Goal: Task Accomplishment & Management: Manage account settings

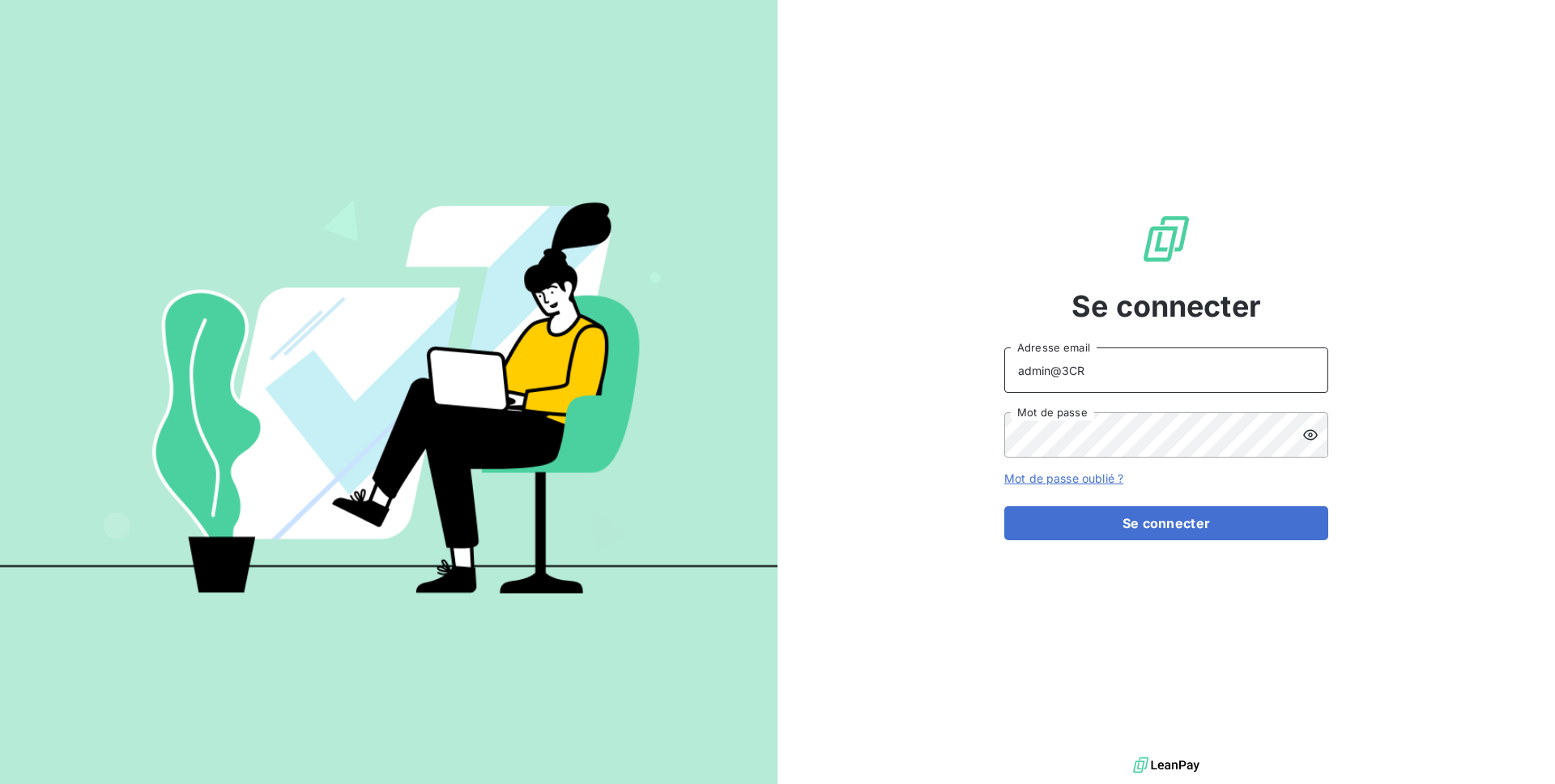
click at [1134, 380] on input "admin@3CR" at bounding box center [1167, 369] width 324 height 45
type input "admin@gyptis"
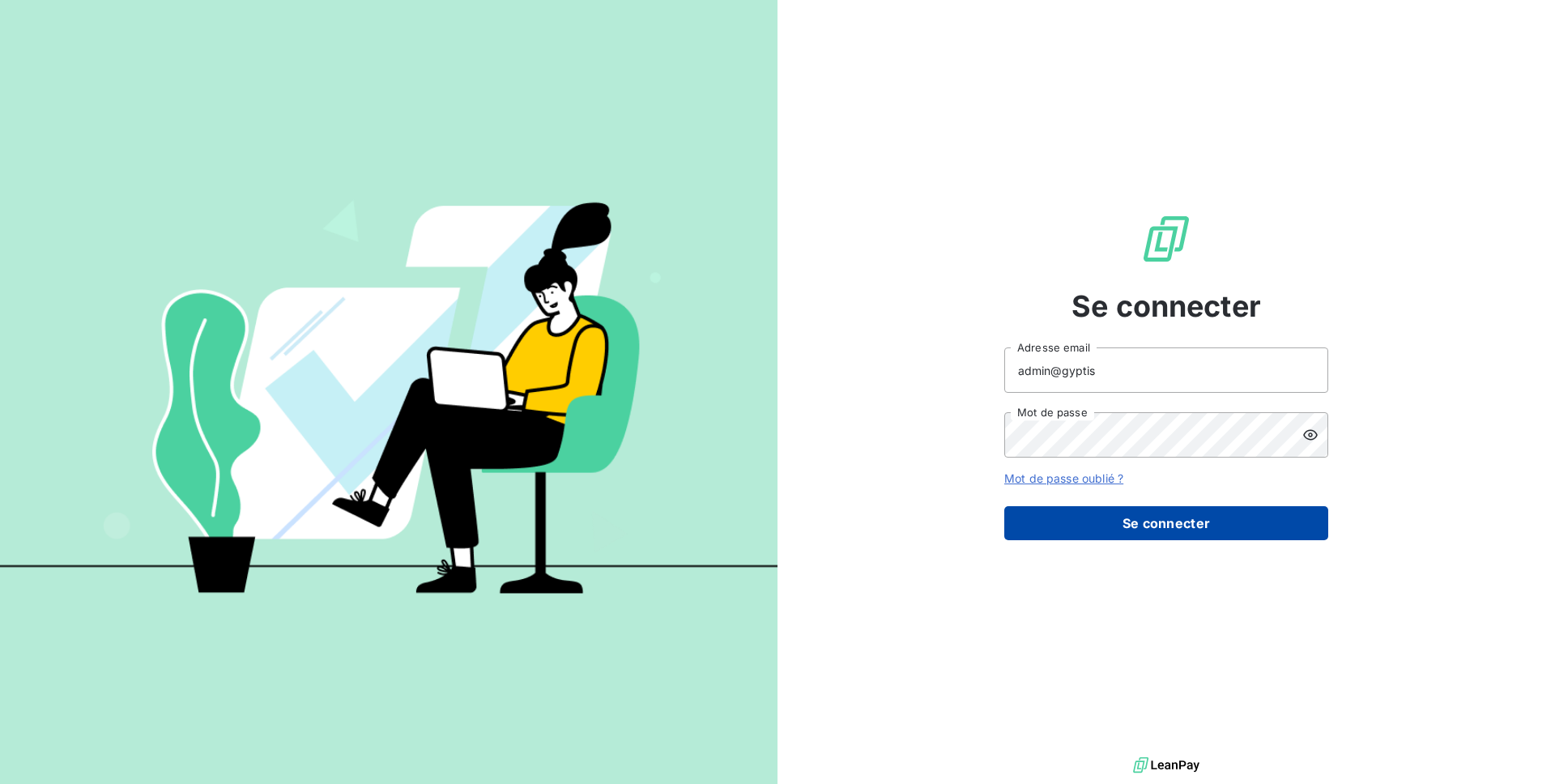
click at [1166, 517] on button "Se connecter" at bounding box center [1167, 523] width 324 height 34
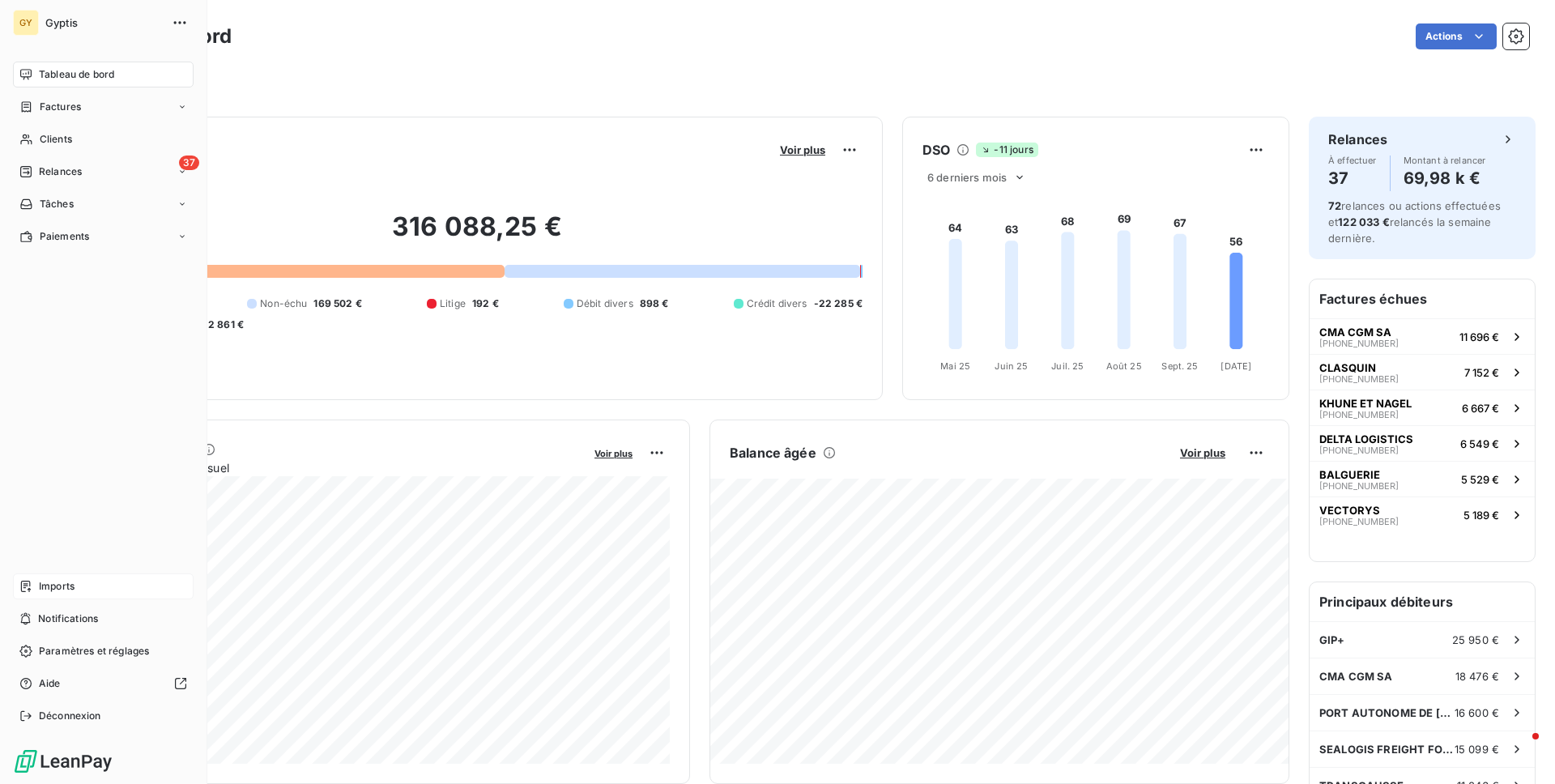
click at [61, 583] on span "Imports" at bounding box center [57, 586] width 36 height 15
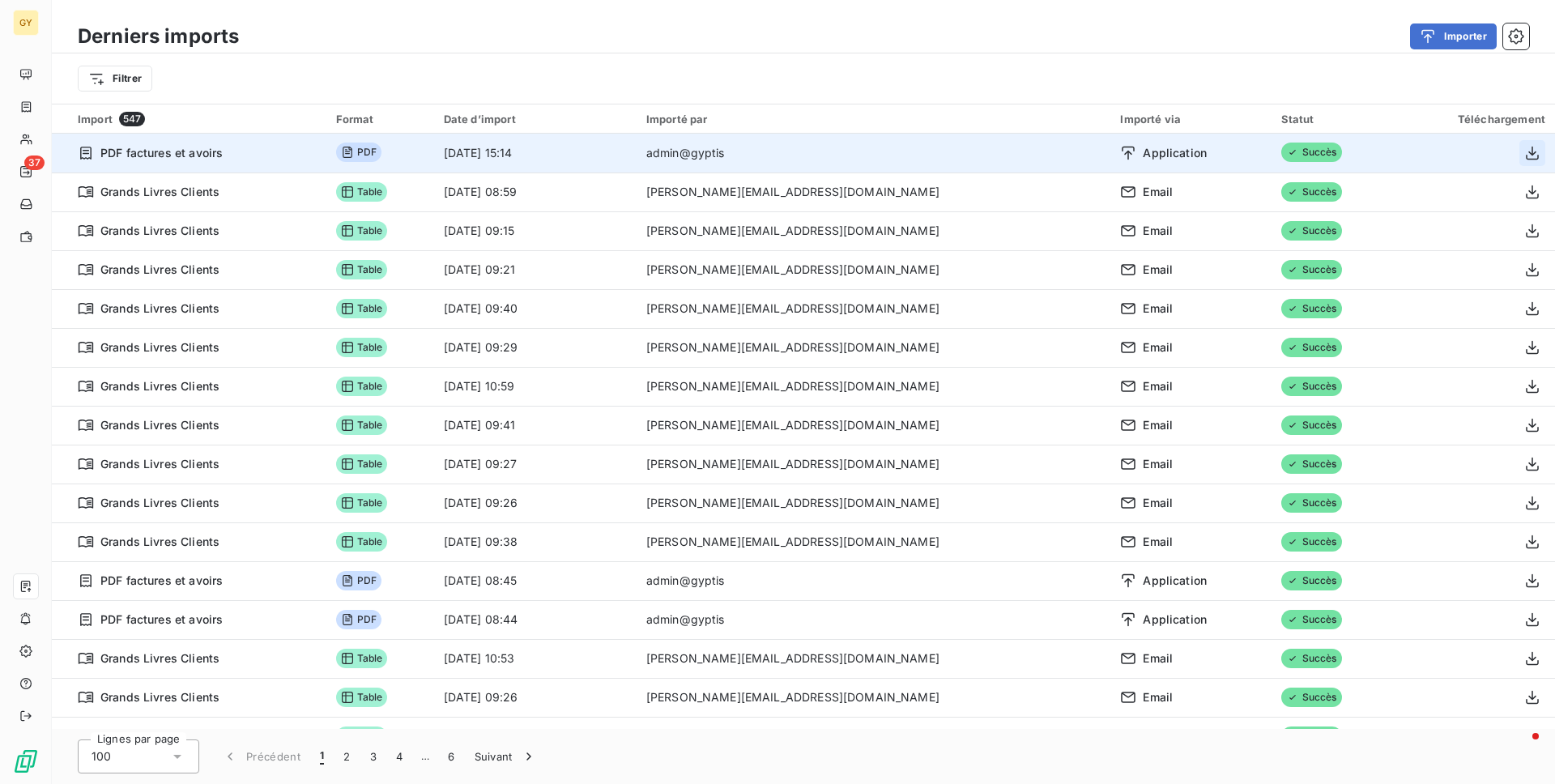
click at [1535, 154] on button "button" at bounding box center [1532, 153] width 26 height 26
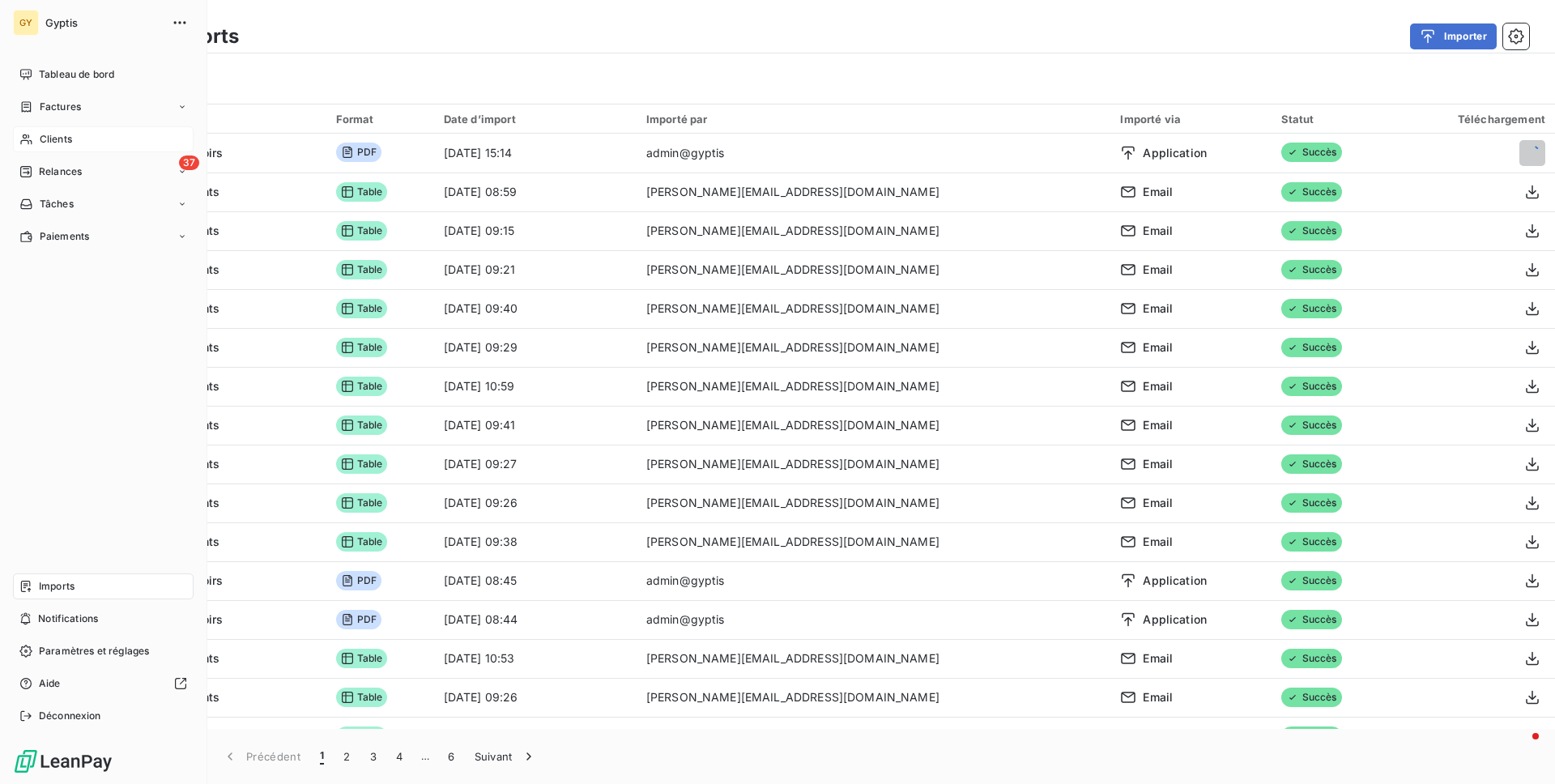
click at [57, 138] on span "Clients" at bounding box center [56, 139] width 32 height 15
click at [59, 107] on span "Factures" at bounding box center [61, 107] width 41 height 15
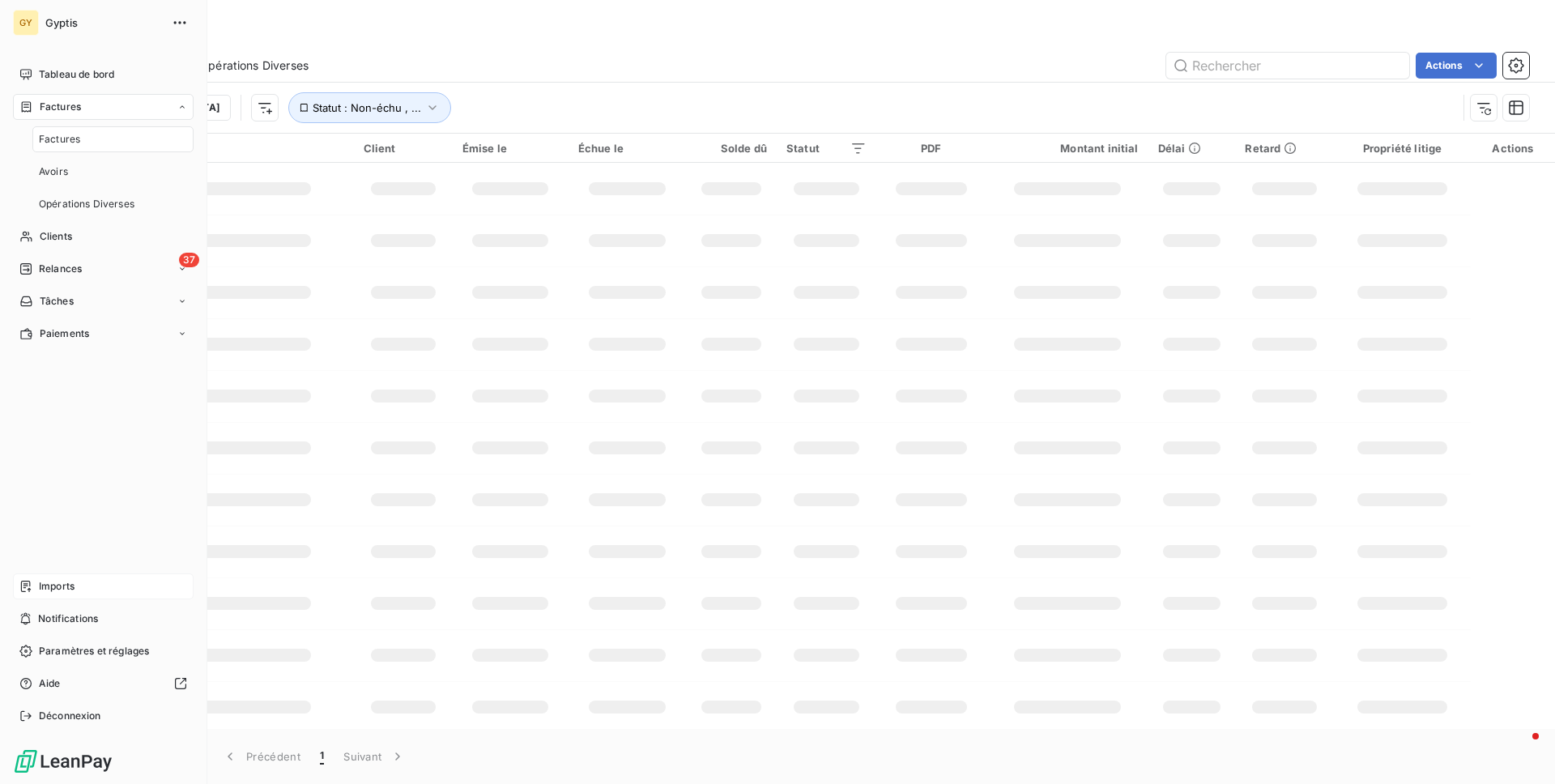
click at [73, 137] on span "Factures" at bounding box center [60, 139] width 41 height 15
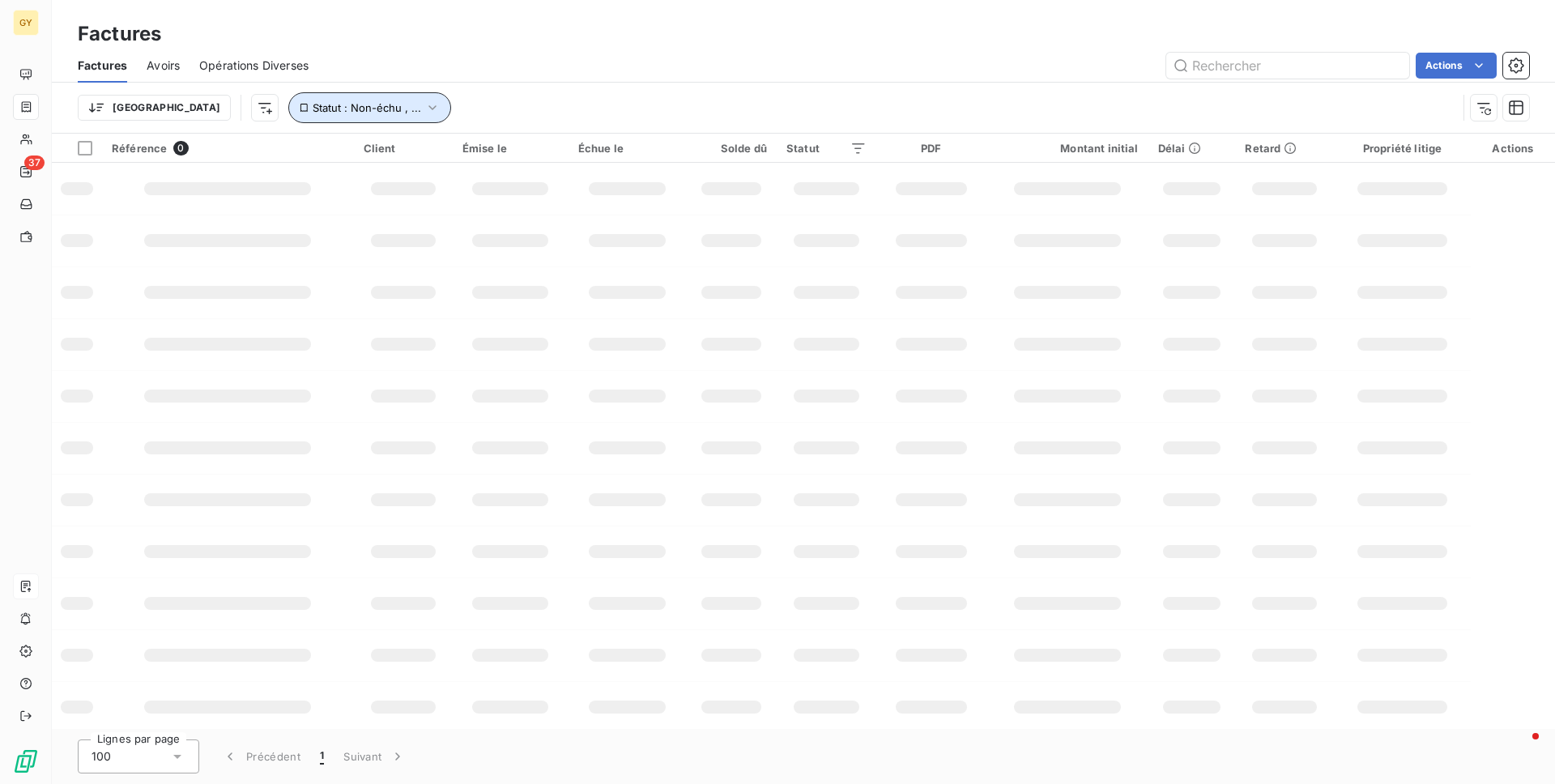
click at [312, 102] on span "Statut : Non-échu , ..." at bounding box center [366, 107] width 108 height 13
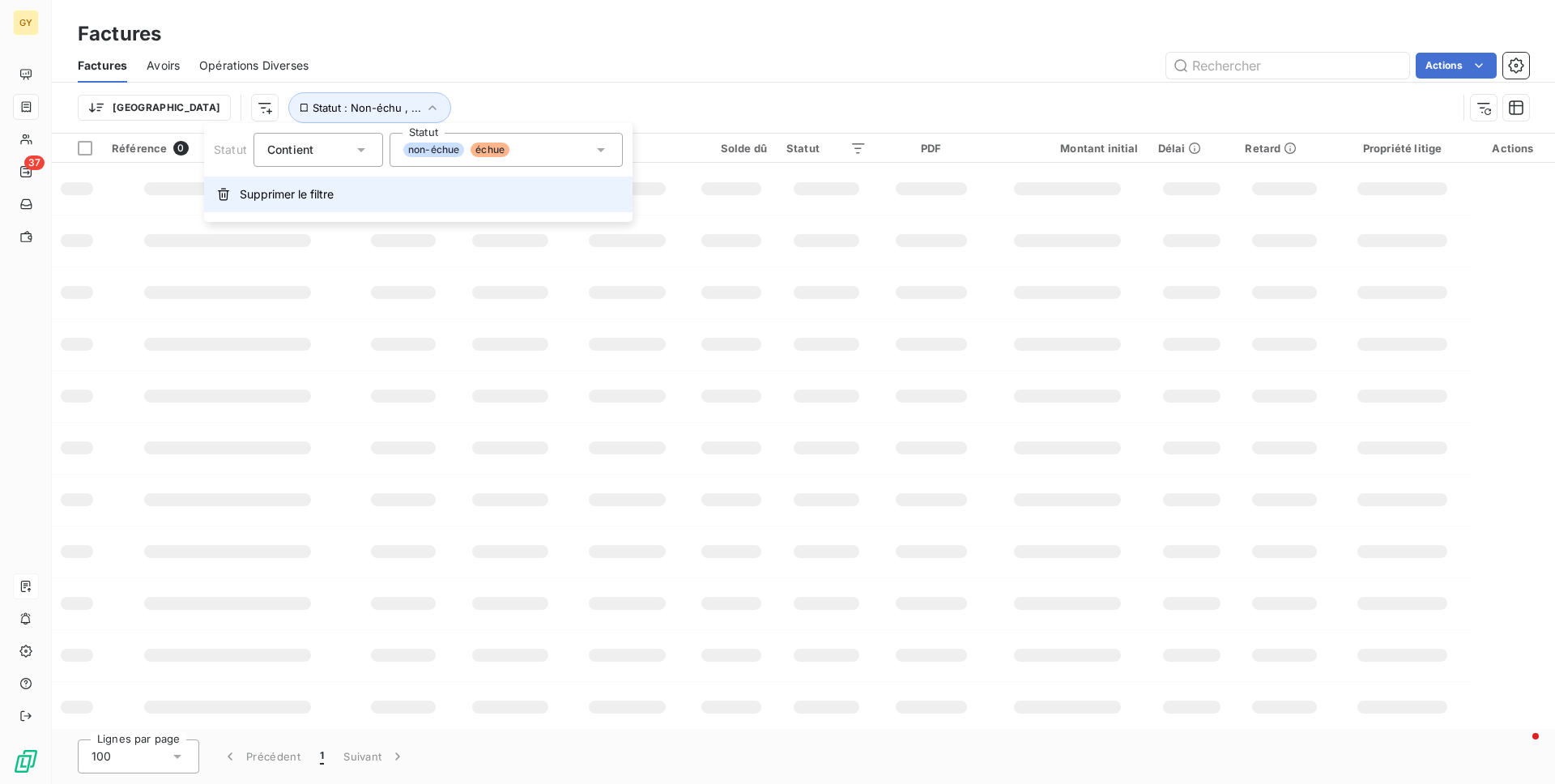
click at [307, 200] on span "Supprimer le filtre" at bounding box center [287, 194] width 94 height 16
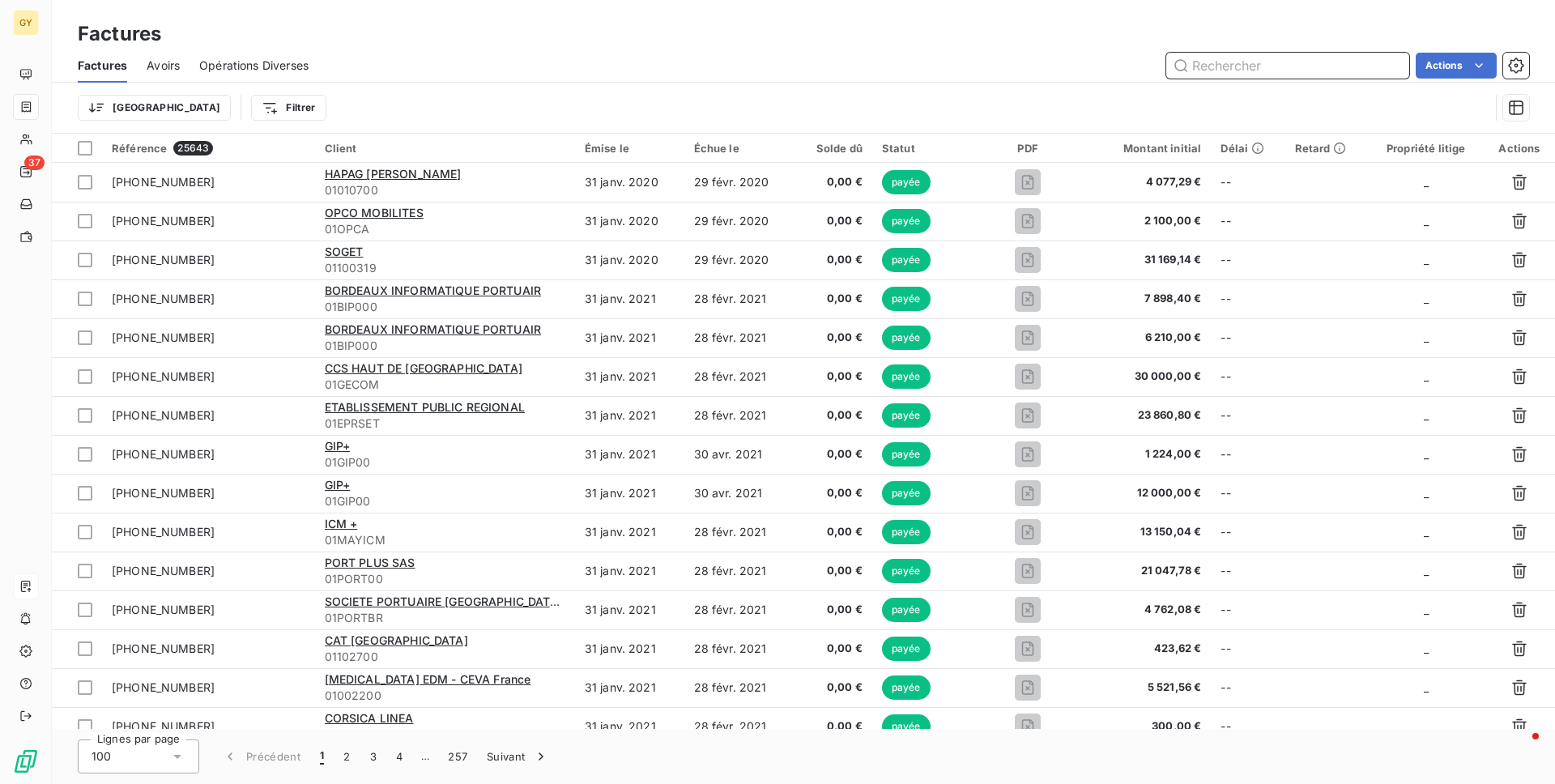
click at [1277, 65] on input "text" at bounding box center [1288, 66] width 243 height 26
paste input "0"
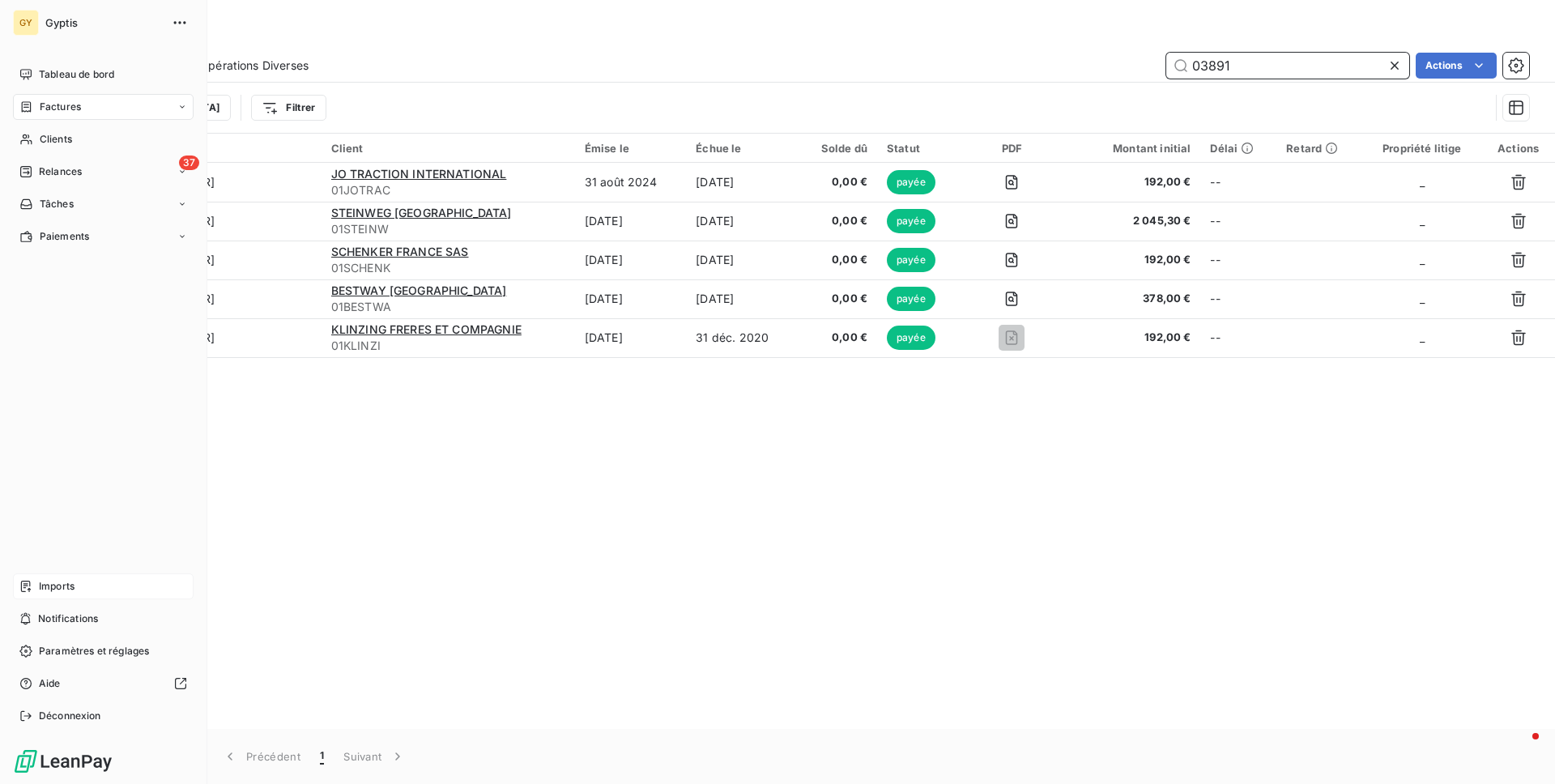
type input "03891"
click at [78, 580] on div "Imports" at bounding box center [103, 586] width 181 height 26
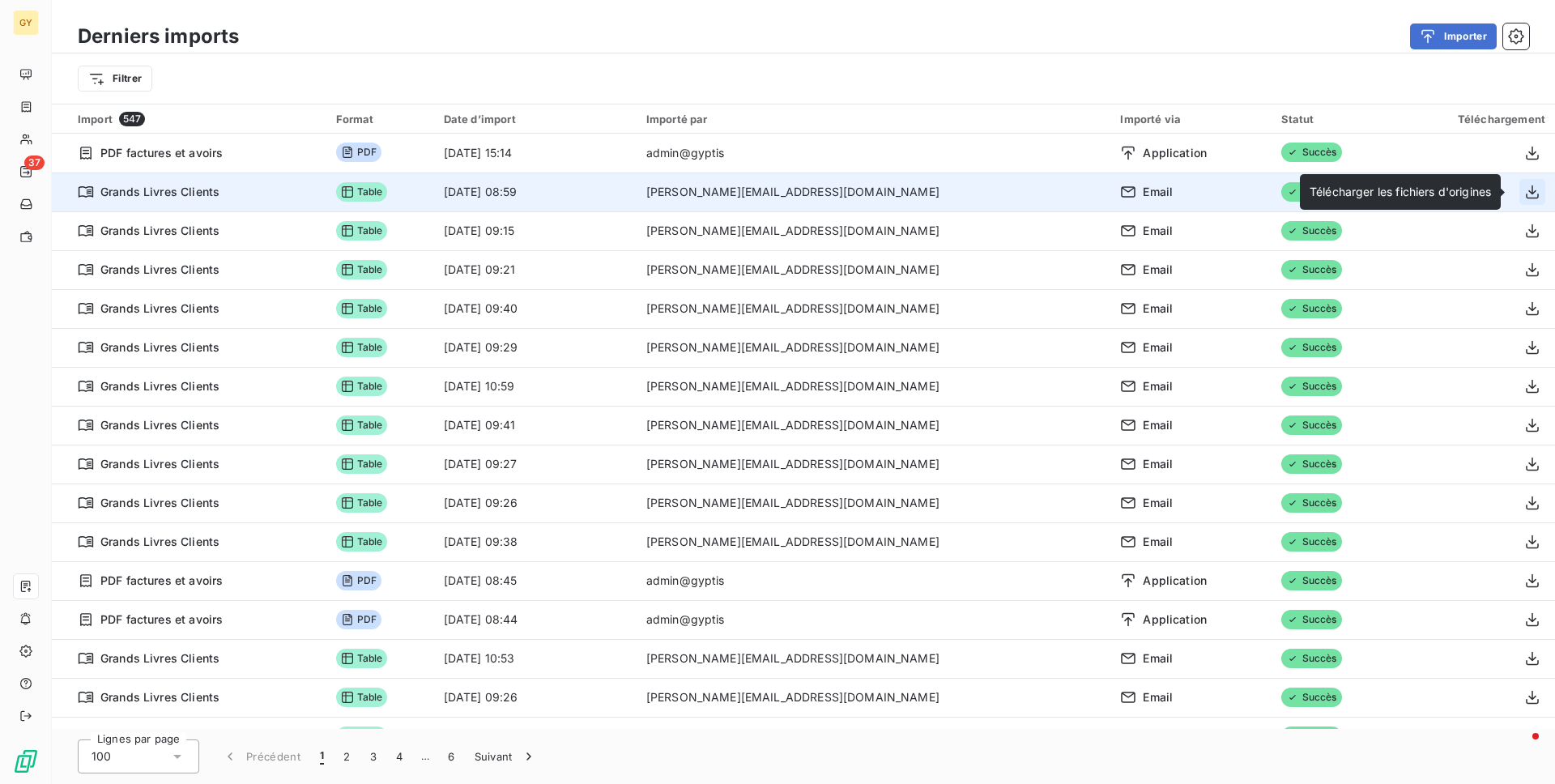
click at [1524, 195] on icon "button" at bounding box center [1532, 191] width 16 height 16
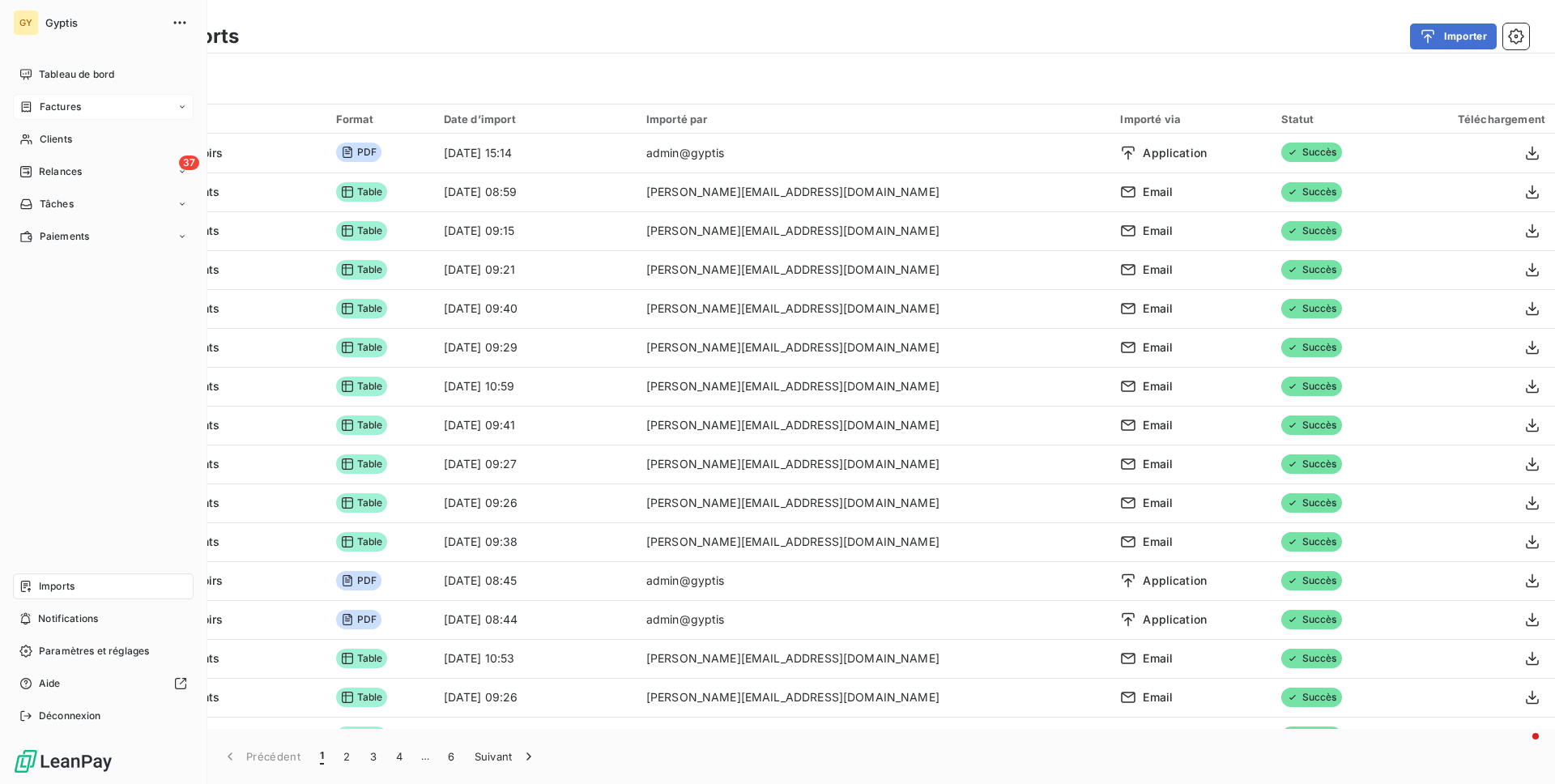
click at [49, 103] on span "Factures" at bounding box center [61, 107] width 41 height 15
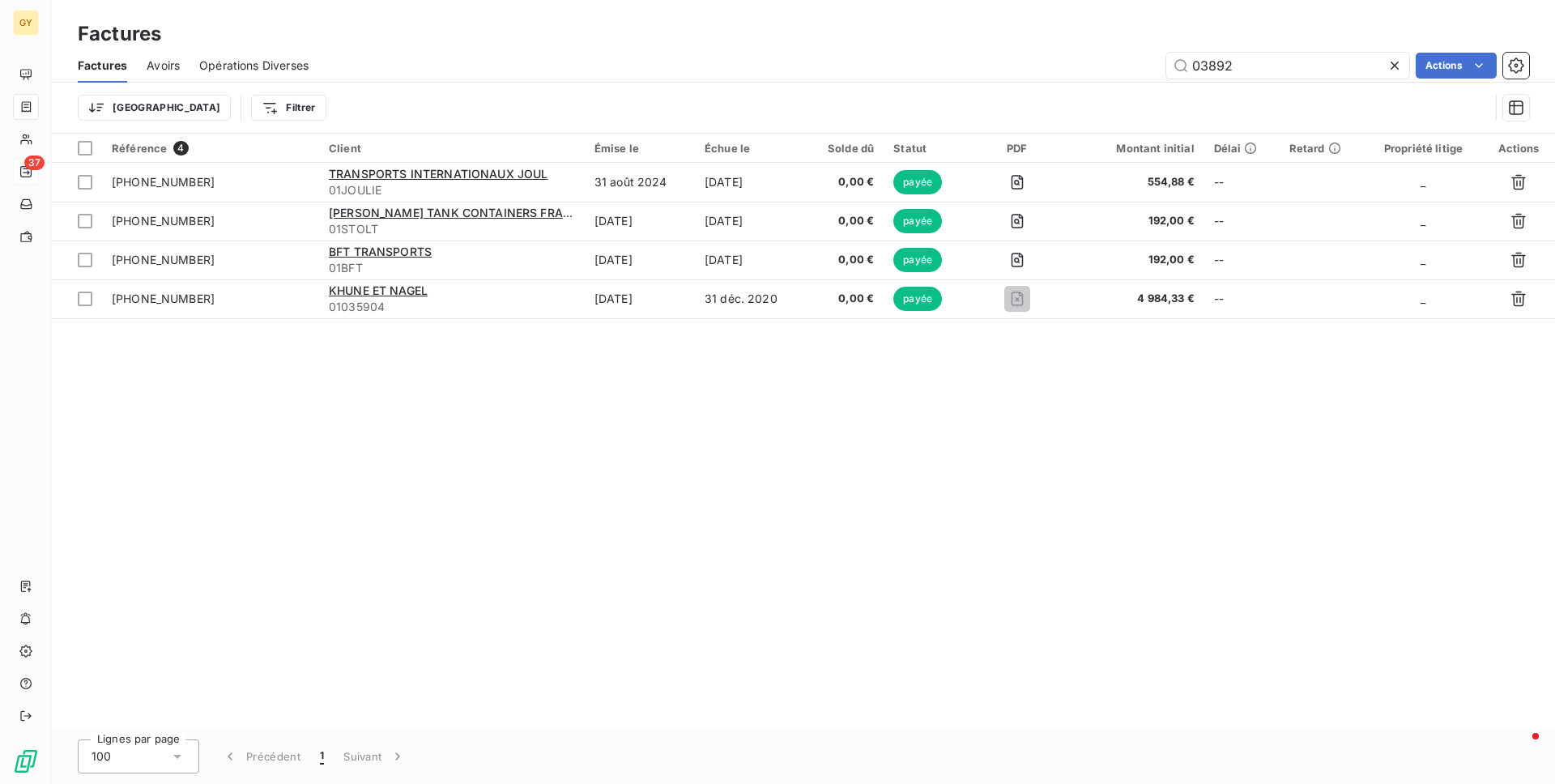
type input "03892"
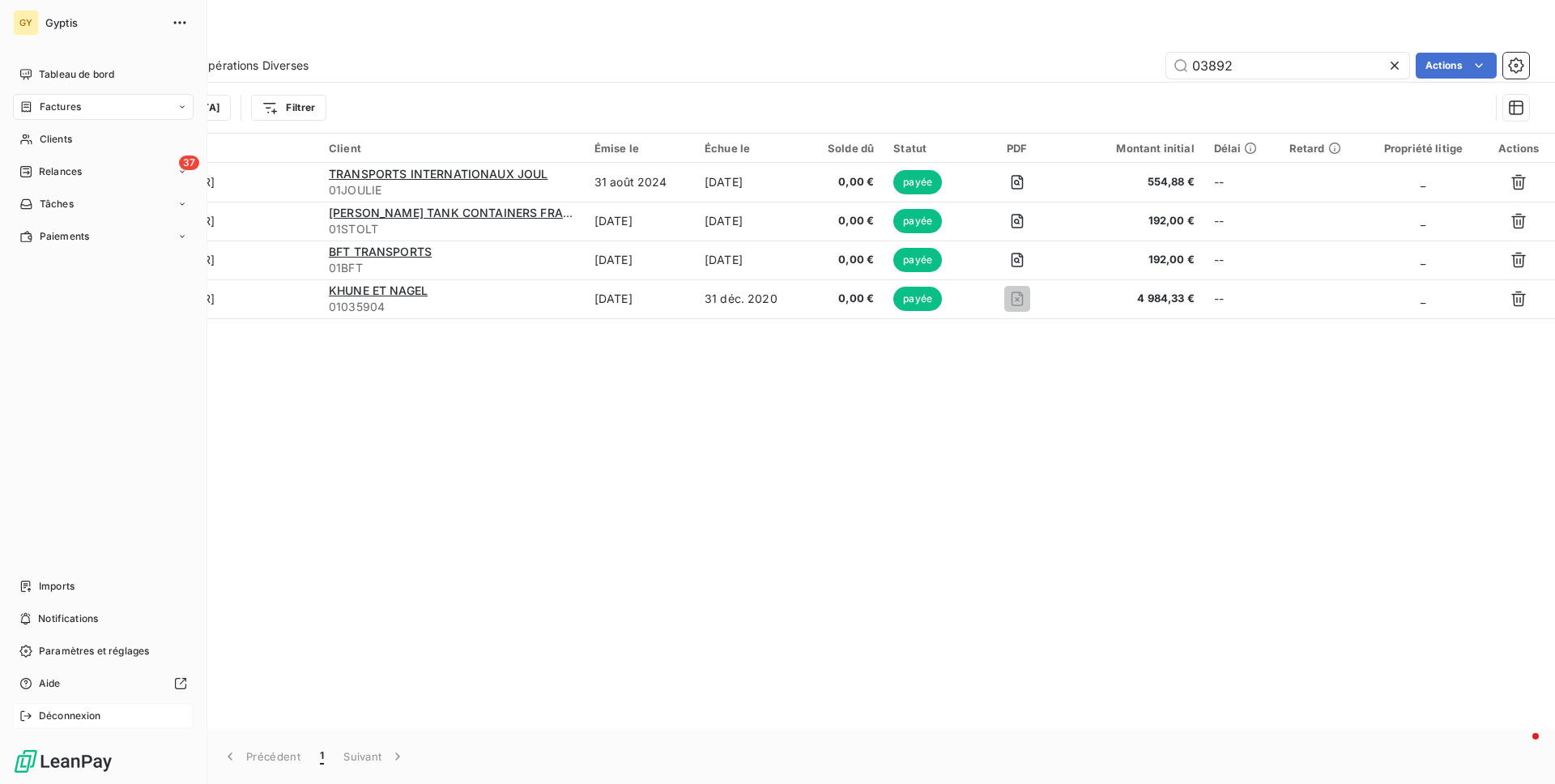
click at [82, 708] on span "Déconnexion" at bounding box center [70, 715] width 62 height 15
